Goal: Task Accomplishment & Management: Manage account settings

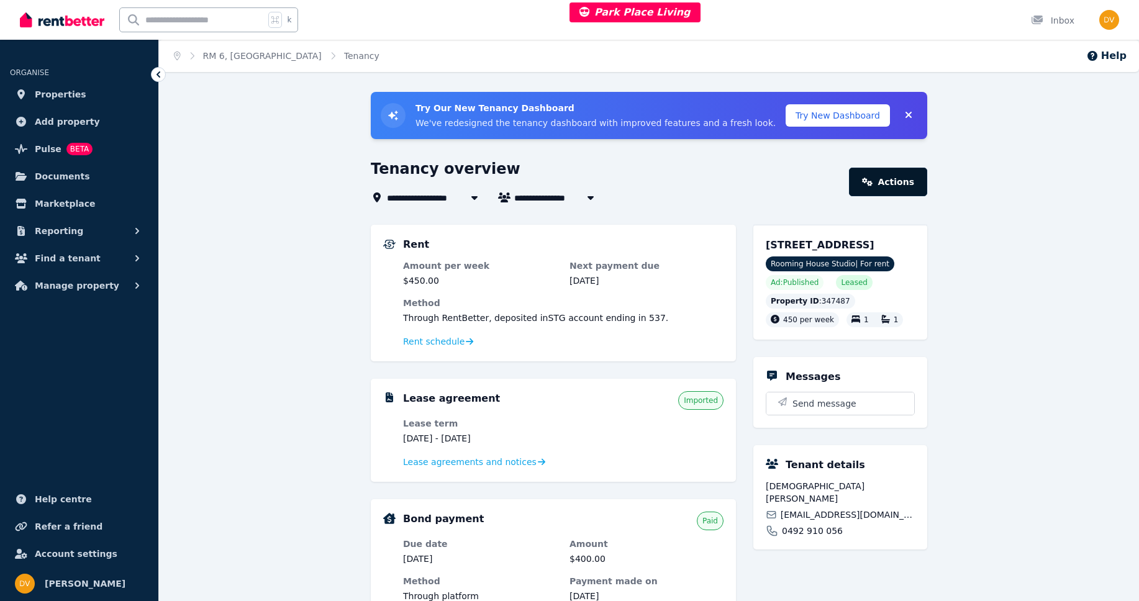
click at [880, 186] on link "Actions" at bounding box center [888, 182] width 78 height 29
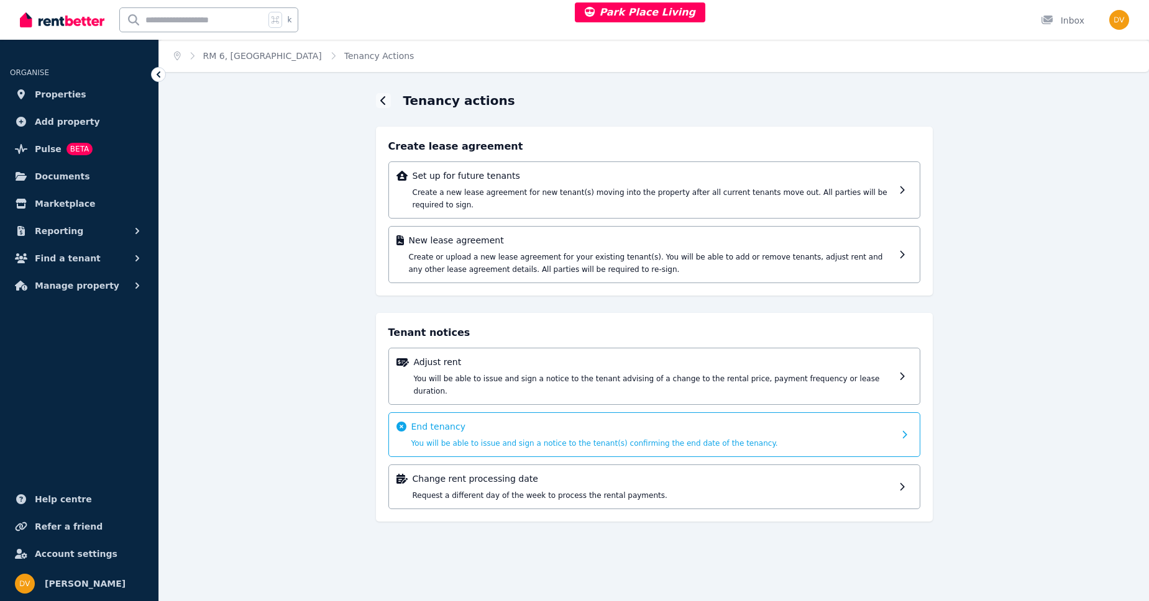
click at [457, 423] on div "End tenancy You will be able to issue and sign a notice to the tenant(s) confir…" at bounding box center [652, 435] width 483 height 29
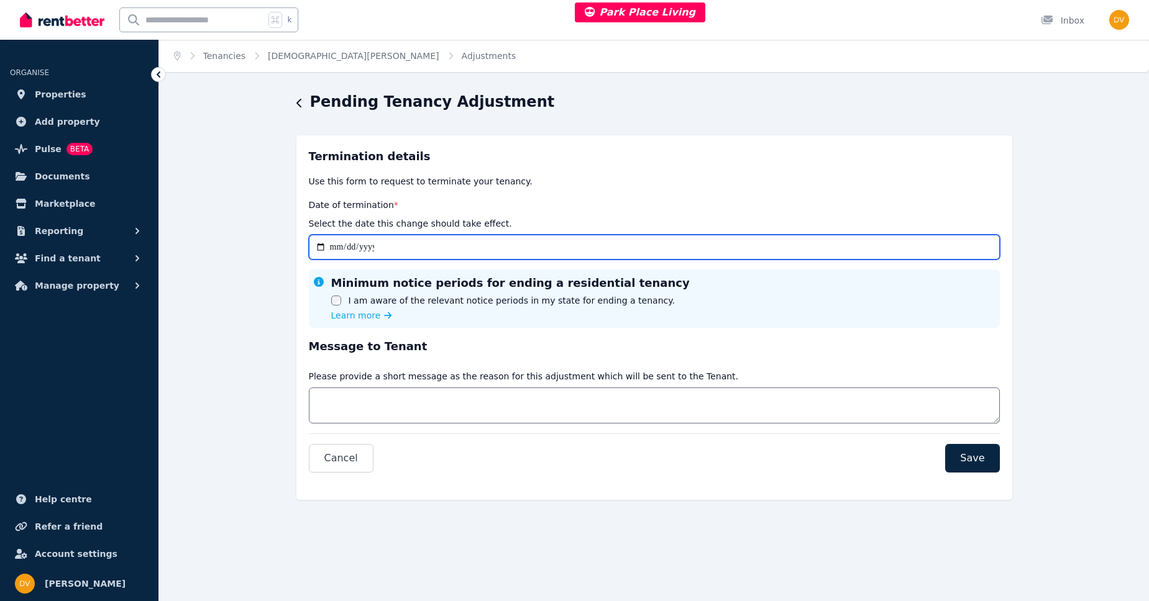
click at [321, 247] on input "Date of termination *" at bounding box center [654, 247] width 691 height 25
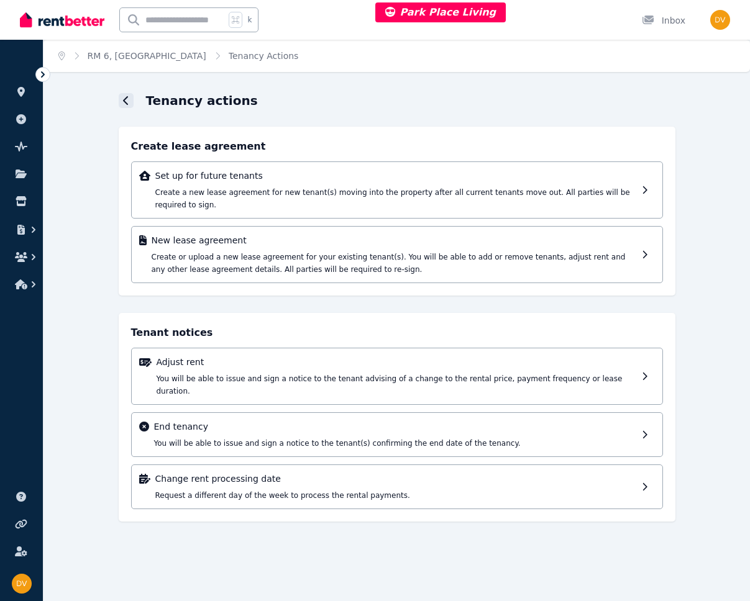
click at [127, 101] on icon at bounding box center [126, 101] width 6 height 10
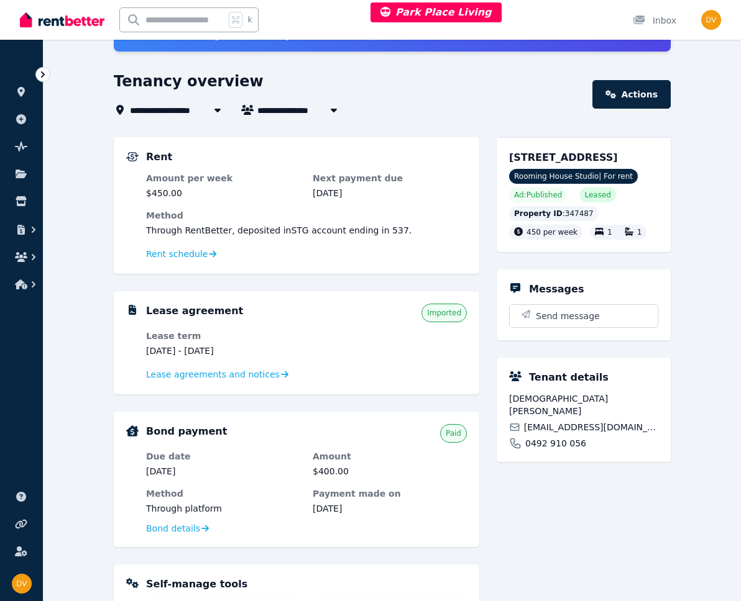
scroll to position [95, 0]
